Goal: Information Seeking & Learning: Learn about a topic

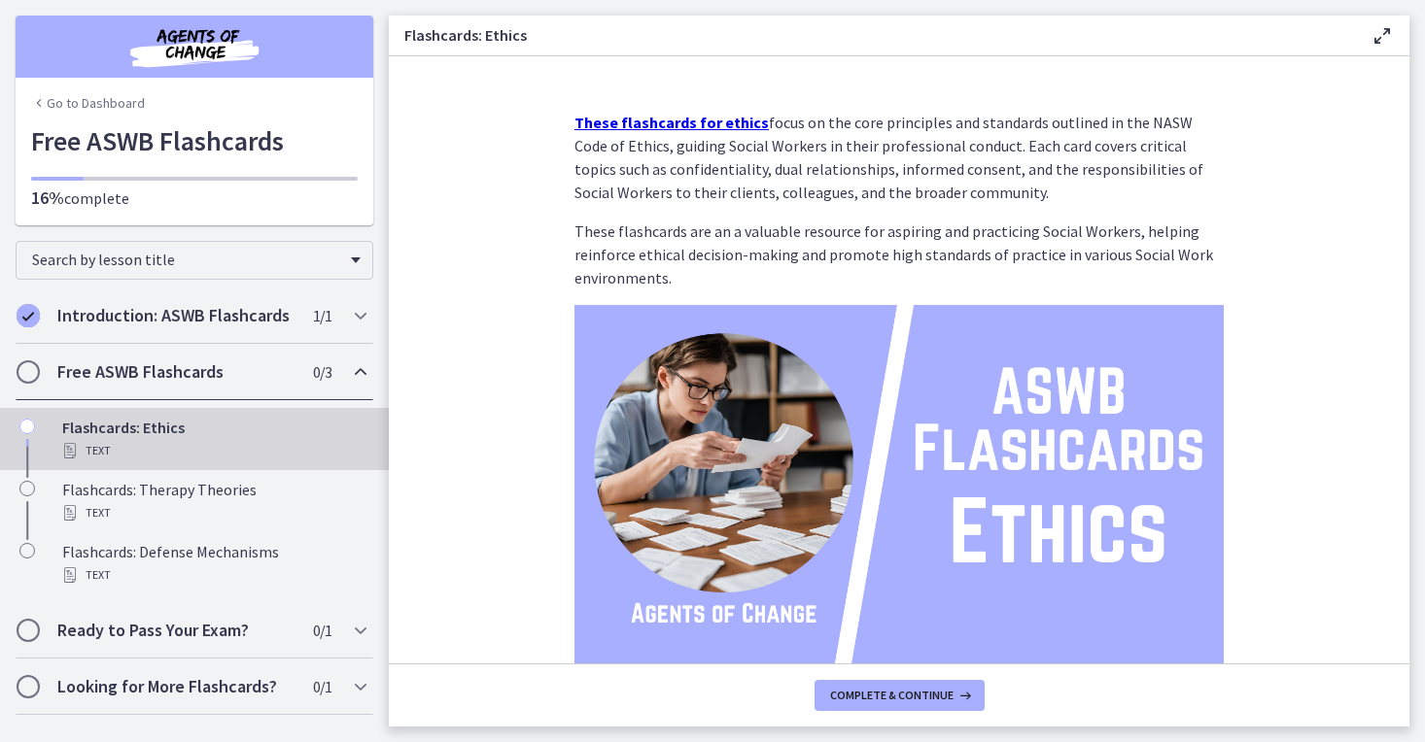
scroll to position [139, 0]
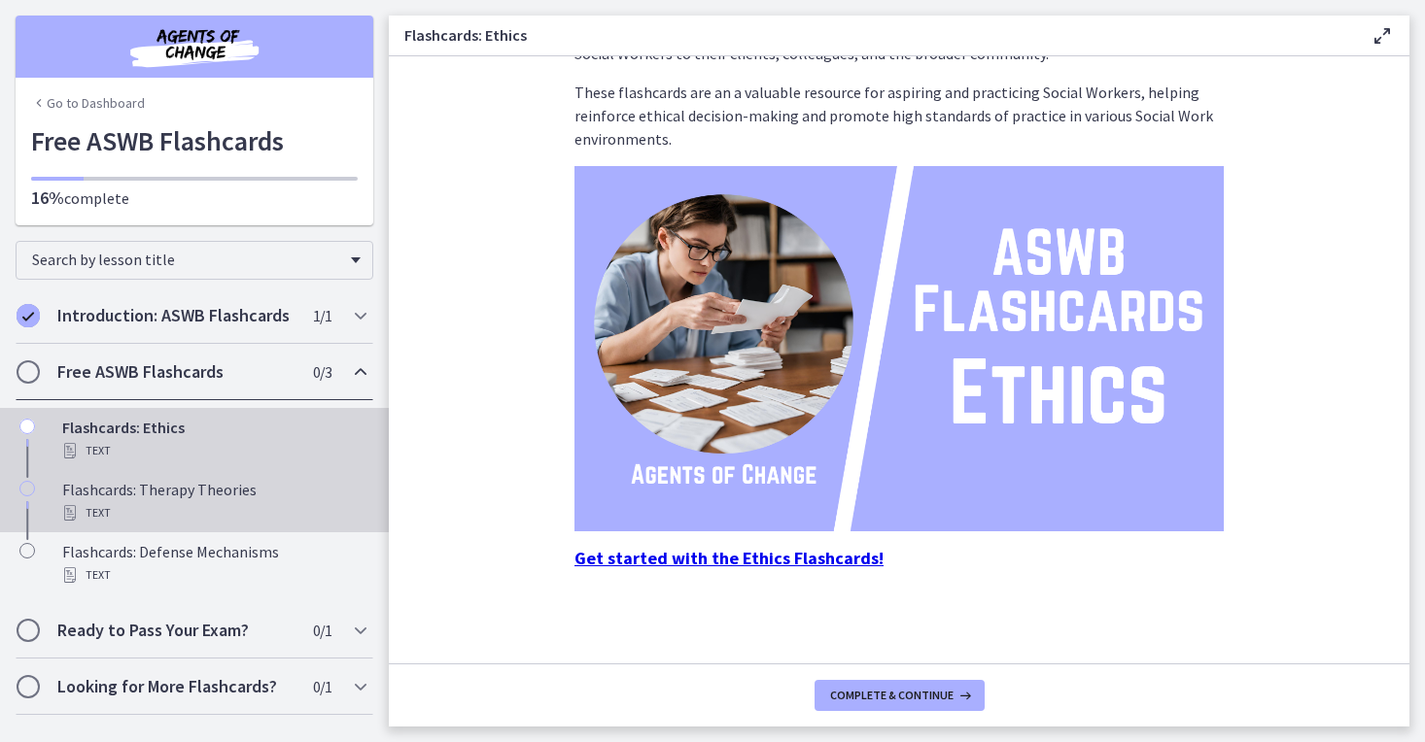
click at [196, 495] on div "Flashcards: Therapy Theories Text" at bounding box center [213, 501] width 303 height 47
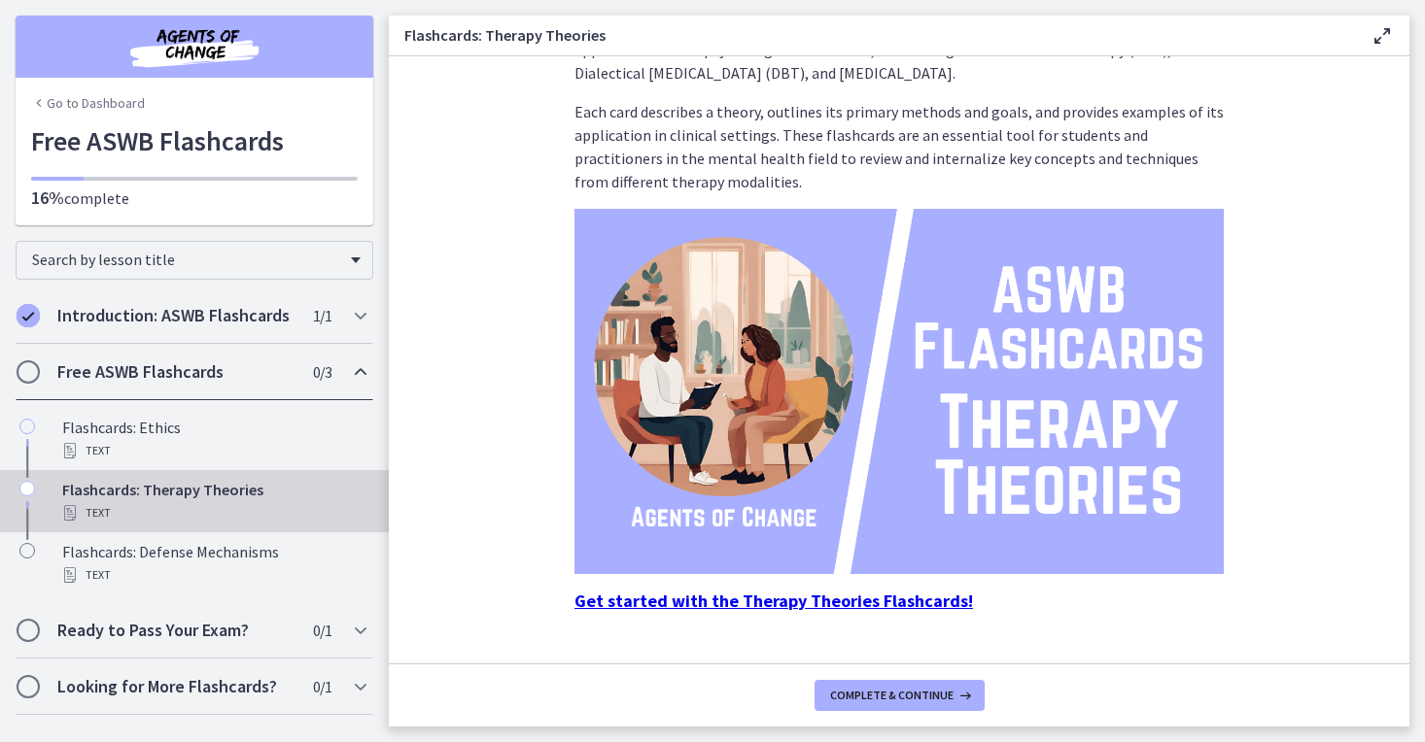
scroll to position [109, 0]
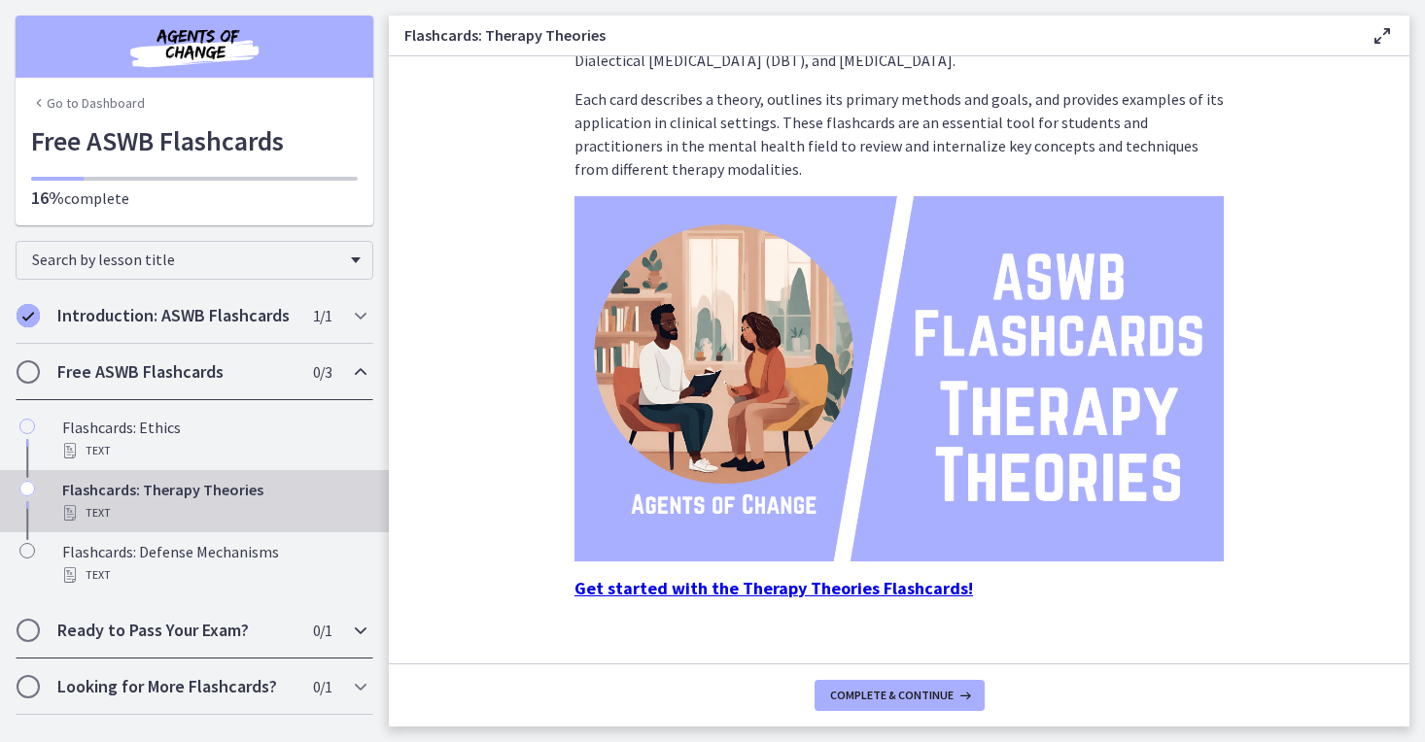
click at [371, 633] on icon "Chapters" at bounding box center [360, 630] width 23 height 23
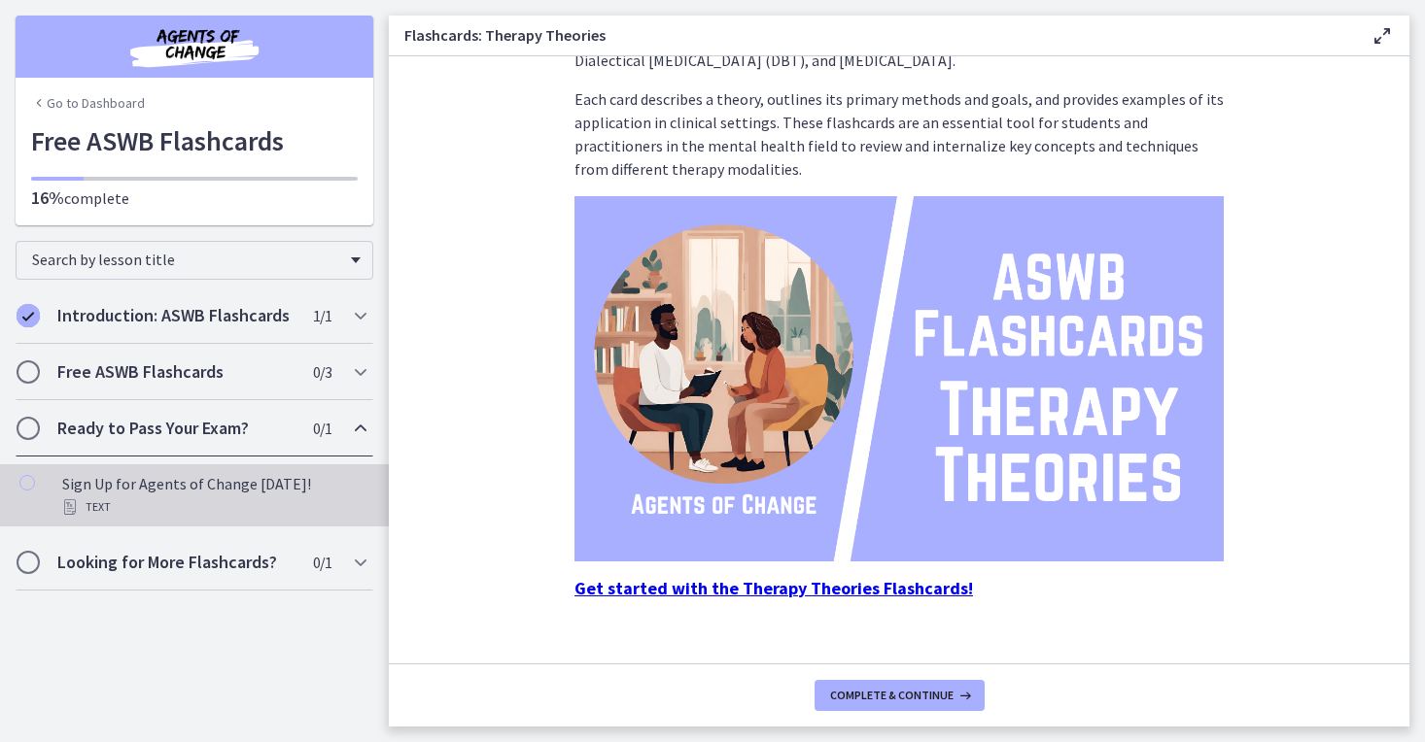
click at [258, 503] on div "Text" at bounding box center [213, 507] width 303 height 23
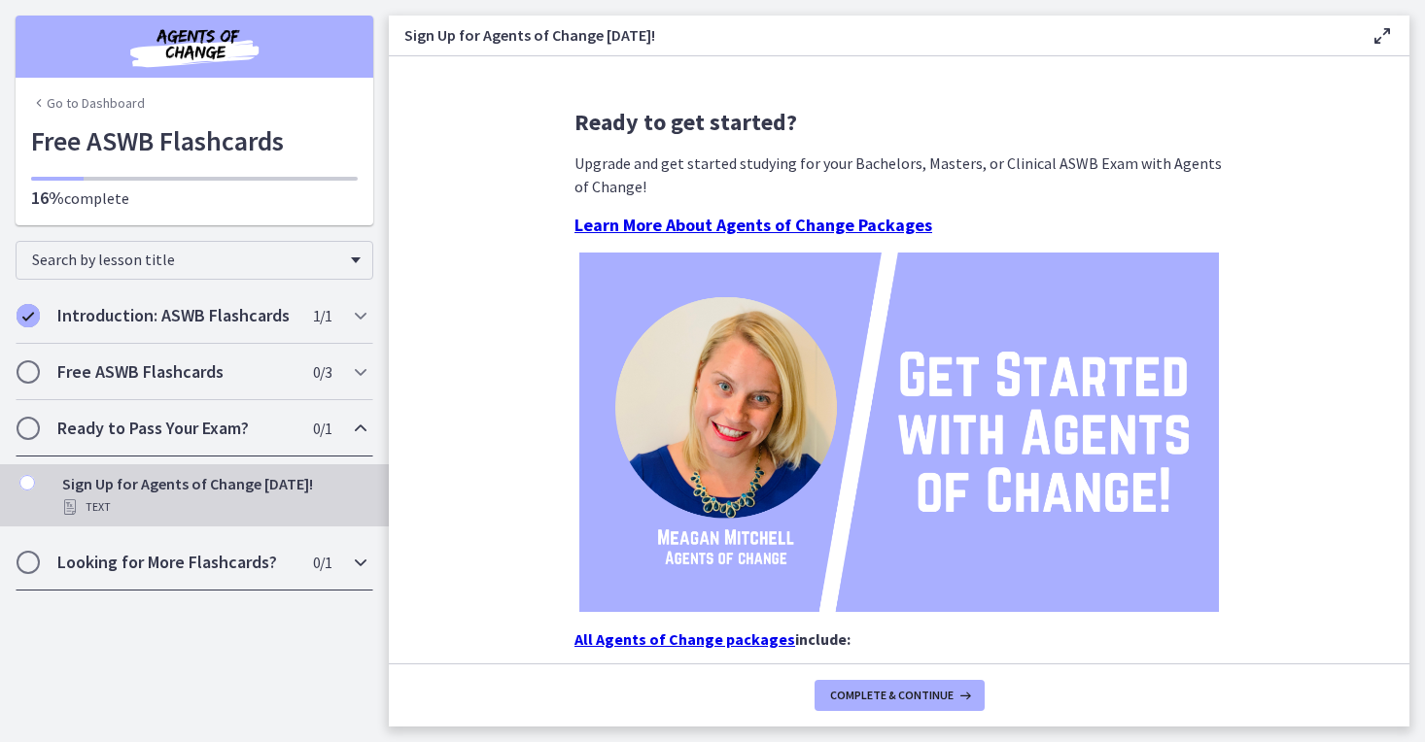
click at [355, 565] on icon "Chapters" at bounding box center [360, 562] width 23 height 23
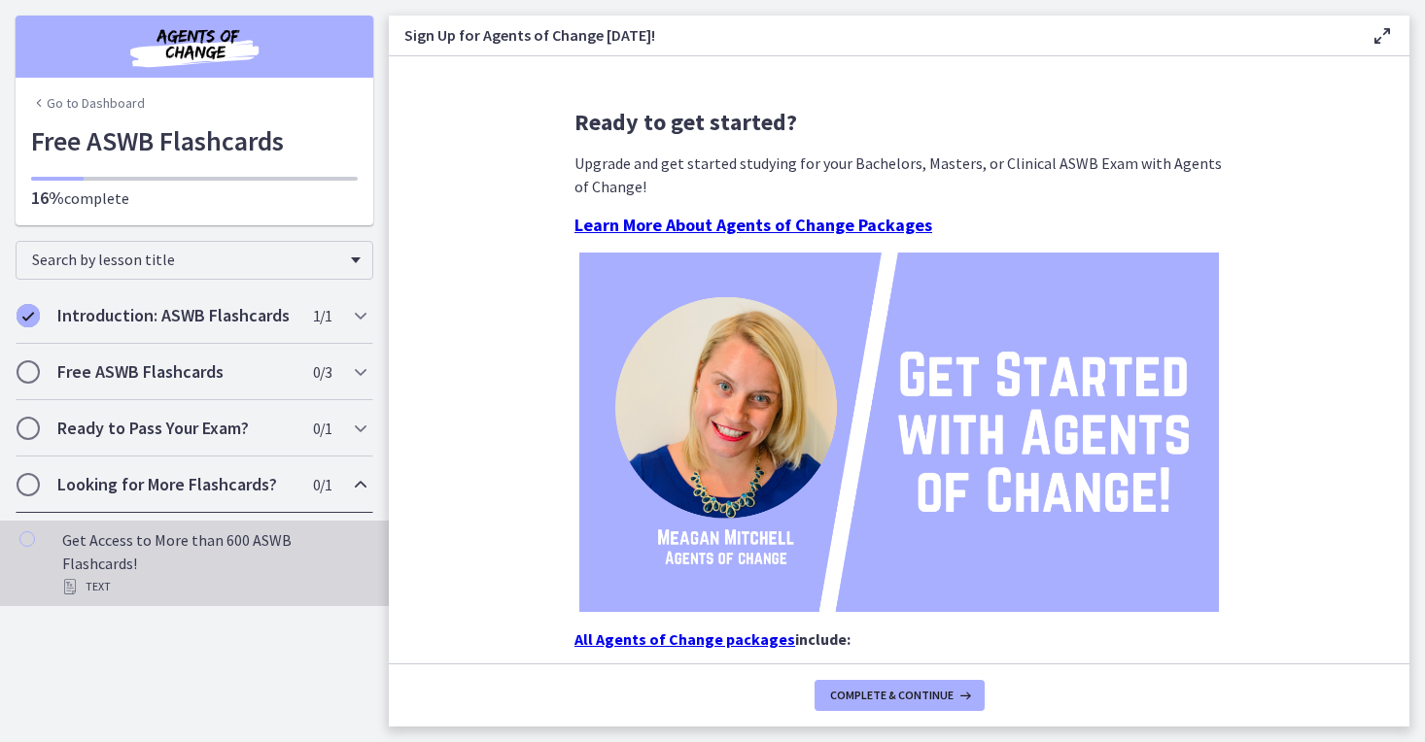
click at [237, 539] on div "Get Access to More than 600 ASWB Flashcards! Text" at bounding box center [213, 564] width 303 height 70
